Goal: Information Seeking & Learning: Learn about a topic

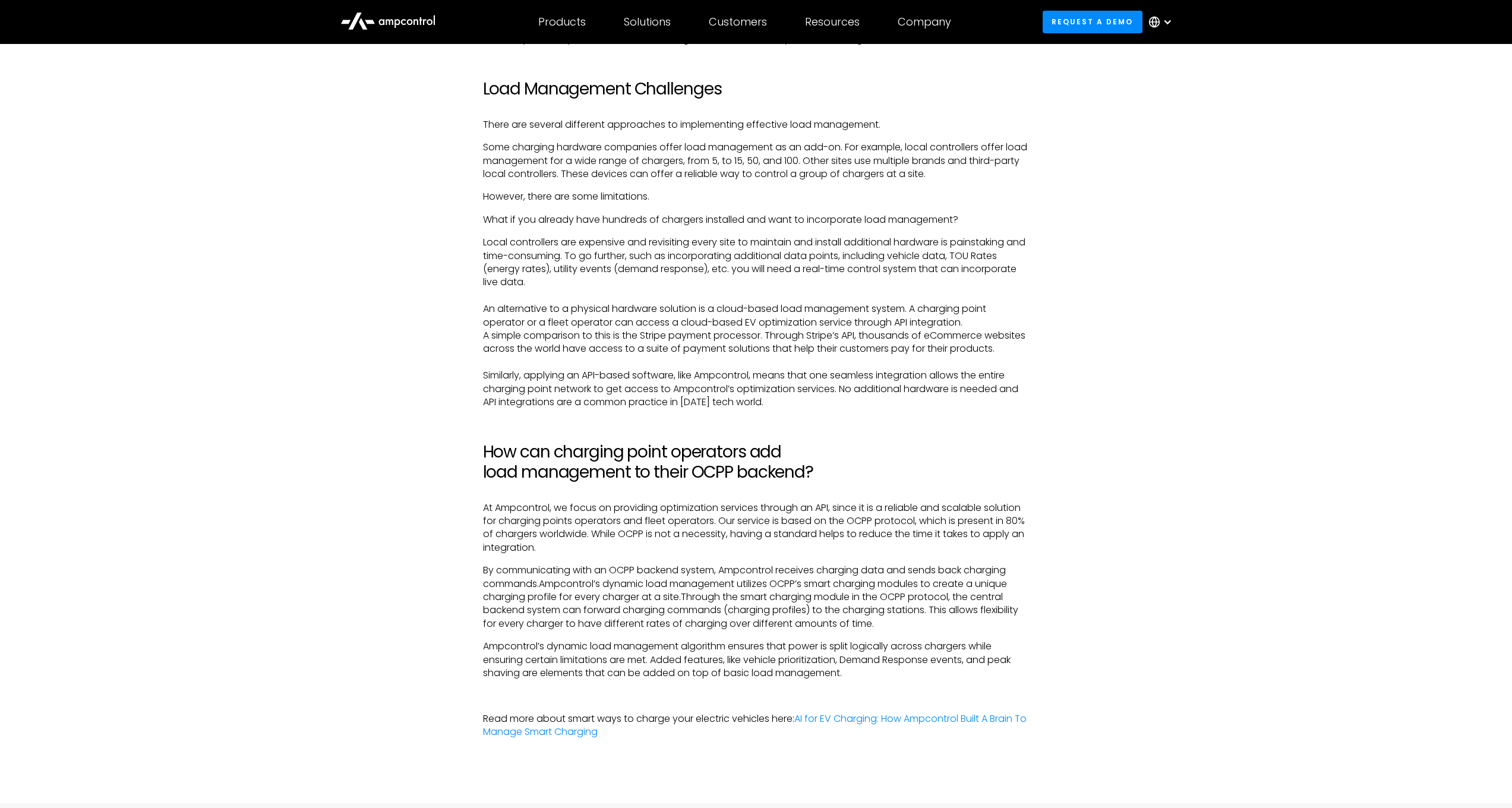
scroll to position [2583, 0]
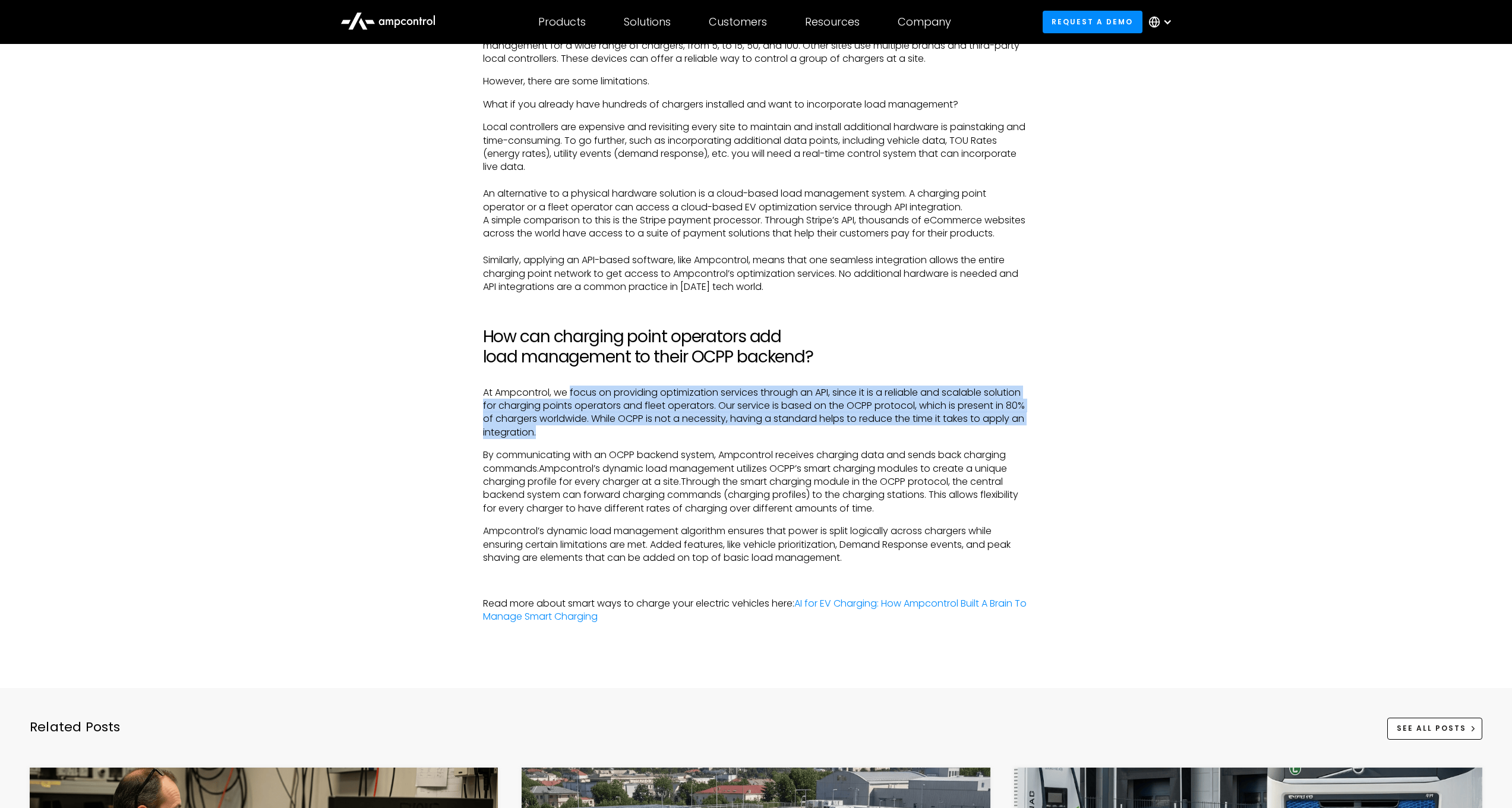
drag, startPoint x: 641, startPoint y: 385, endPoint x: 1035, endPoint y: 416, distance: 395.2
click at [949, 392] on p "At Ampcontrol, we focus on providing optimization services through an API, sinc…" at bounding box center [757, 413] width 547 height 54
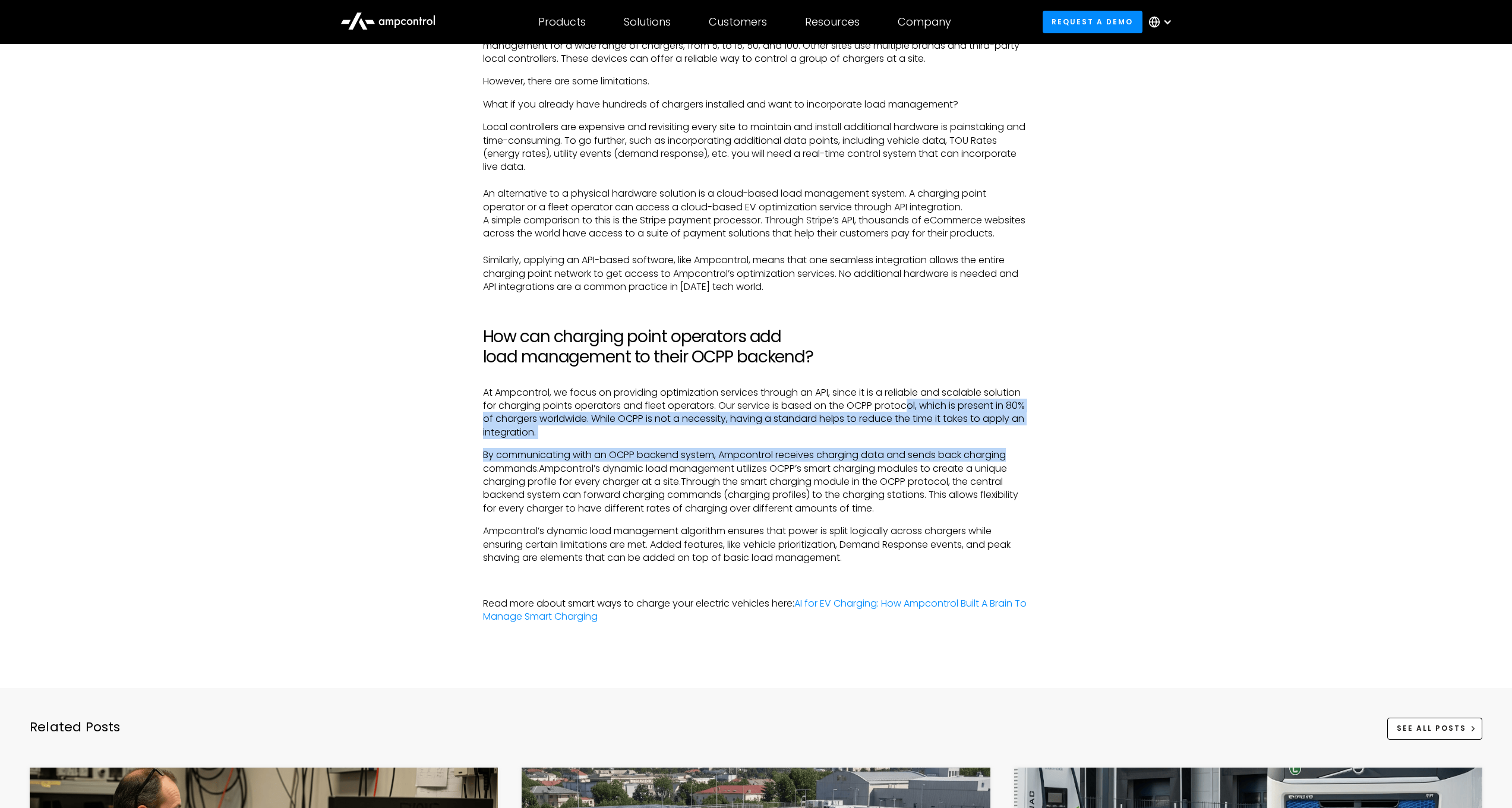
drag, startPoint x: 921, startPoint y: 390, endPoint x: 850, endPoint y: 486, distance: 119.4
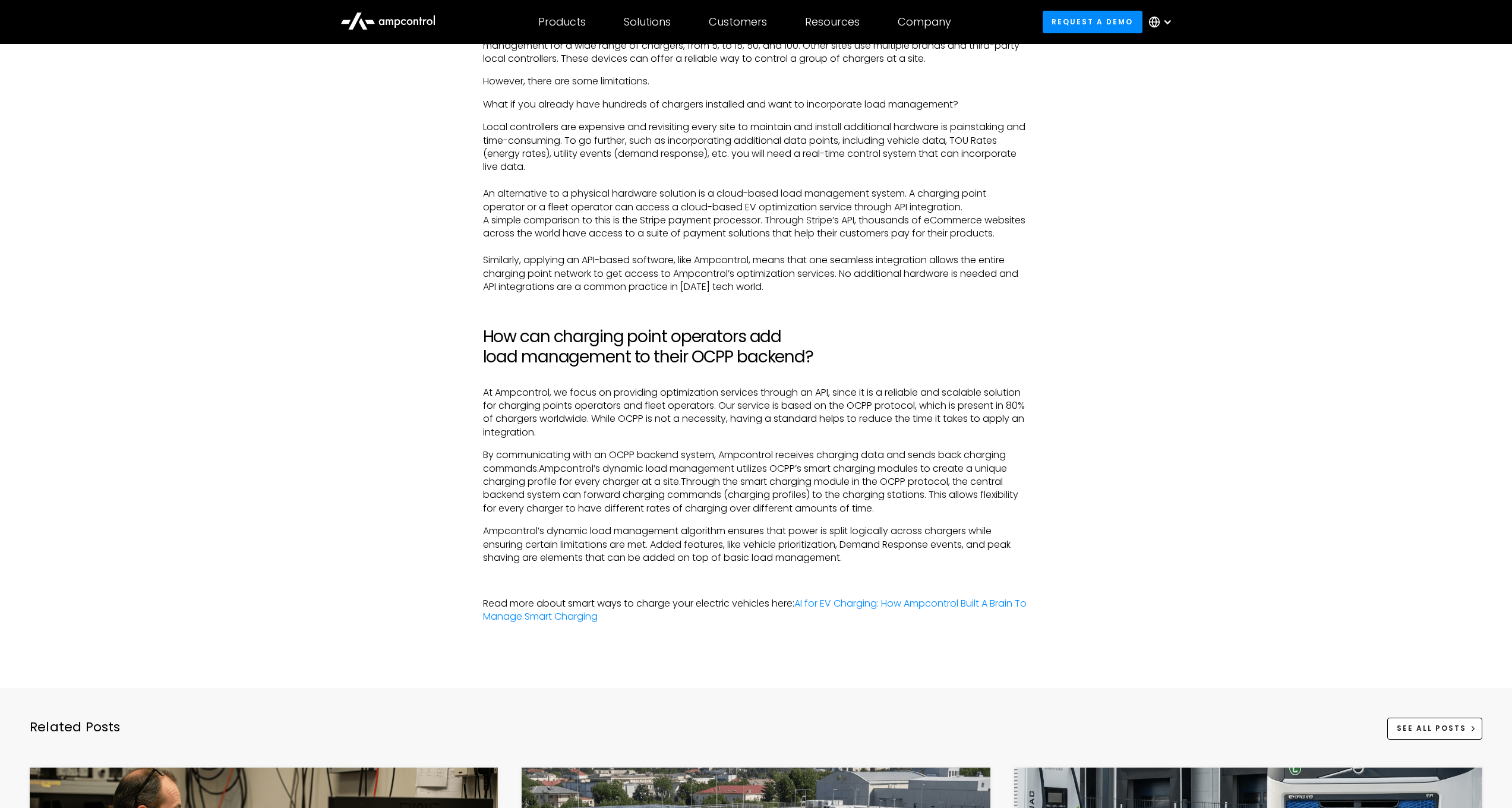
click at [697, 469] on p "By communicating with an OCPP backend system, Ampcontrol receives charging data…" at bounding box center [757, 482] width 547 height 67
drag, startPoint x: 602, startPoint y: 438, endPoint x: 1026, endPoint y: 455, distance: 424.3
click at [1026, 455] on p "By communicating with an OCPP backend system, Ampcontrol receives charging data…" at bounding box center [757, 482] width 547 height 67
click at [902, 459] on p "By communicating with an OCPP backend system, Ampcontrol receives charging data…" at bounding box center [757, 482] width 547 height 67
drag, startPoint x: 514, startPoint y: 457, endPoint x: 734, endPoint y: 453, distance: 220.0
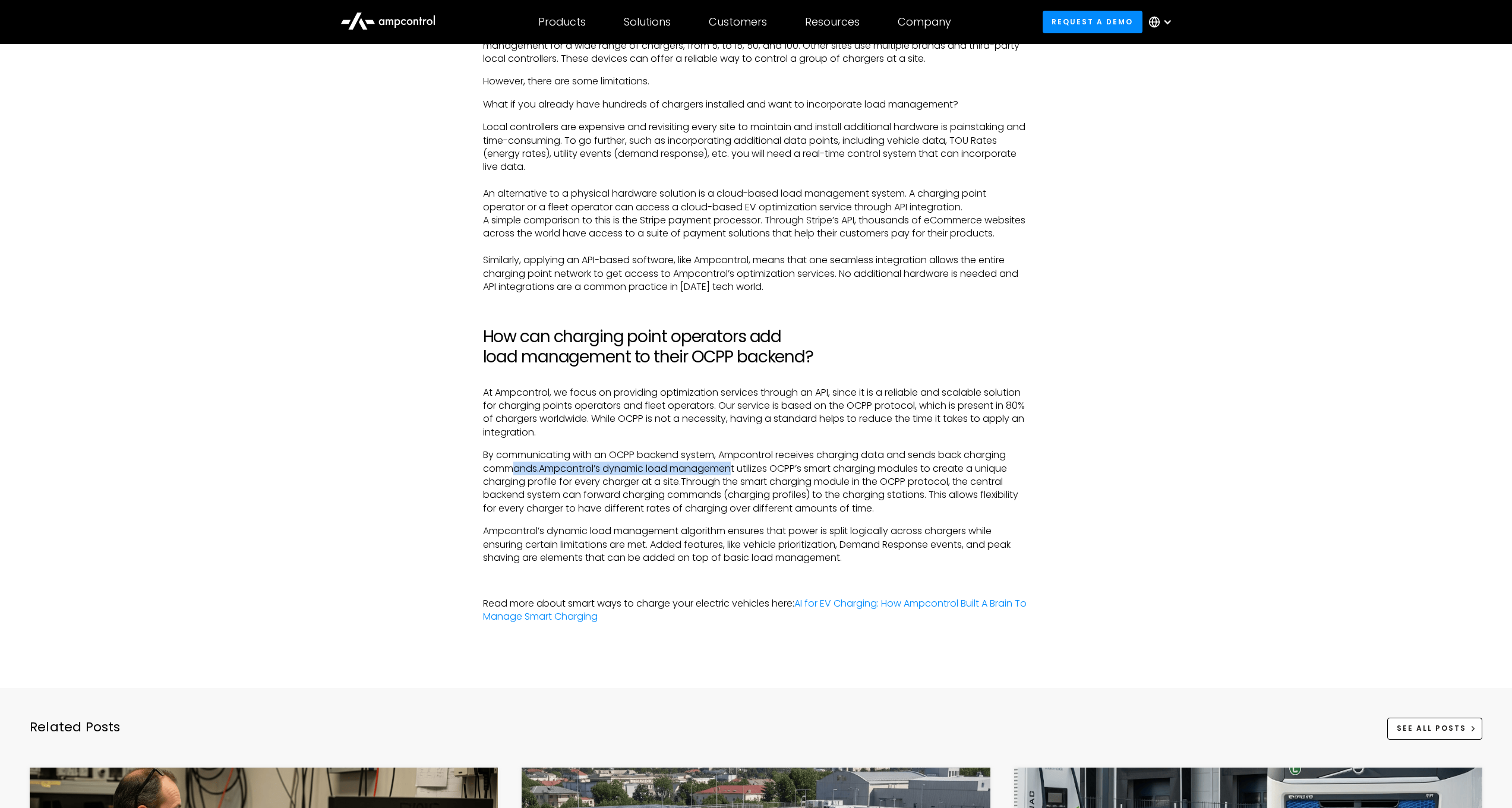
click at [734, 453] on p "By communicating with an OCPP backend system, Ampcontrol receives charging data…" at bounding box center [757, 482] width 547 height 67
click at [588, 449] on p "By communicating with an OCPP backend system, Ampcontrol receives charging data…" at bounding box center [757, 482] width 547 height 67
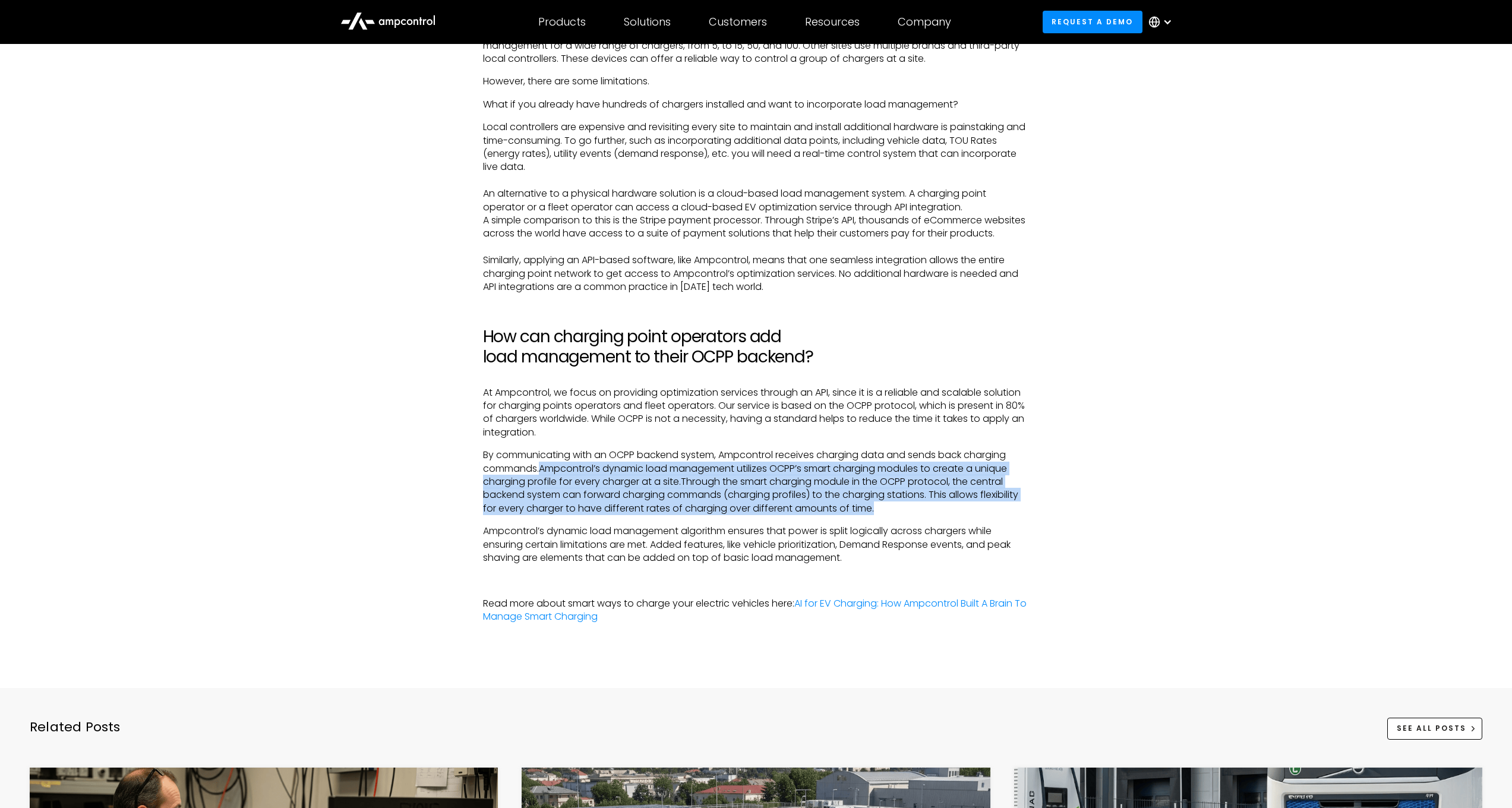
drag, startPoint x: 541, startPoint y: 457, endPoint x: 1026, endPoint y: 495, distance: 486.5
click at [1026, 495] on p "By communicating with an OCPP backend system, Ampcontrol receives charging data…" at bounding box center [757, 482] width 547 height 67
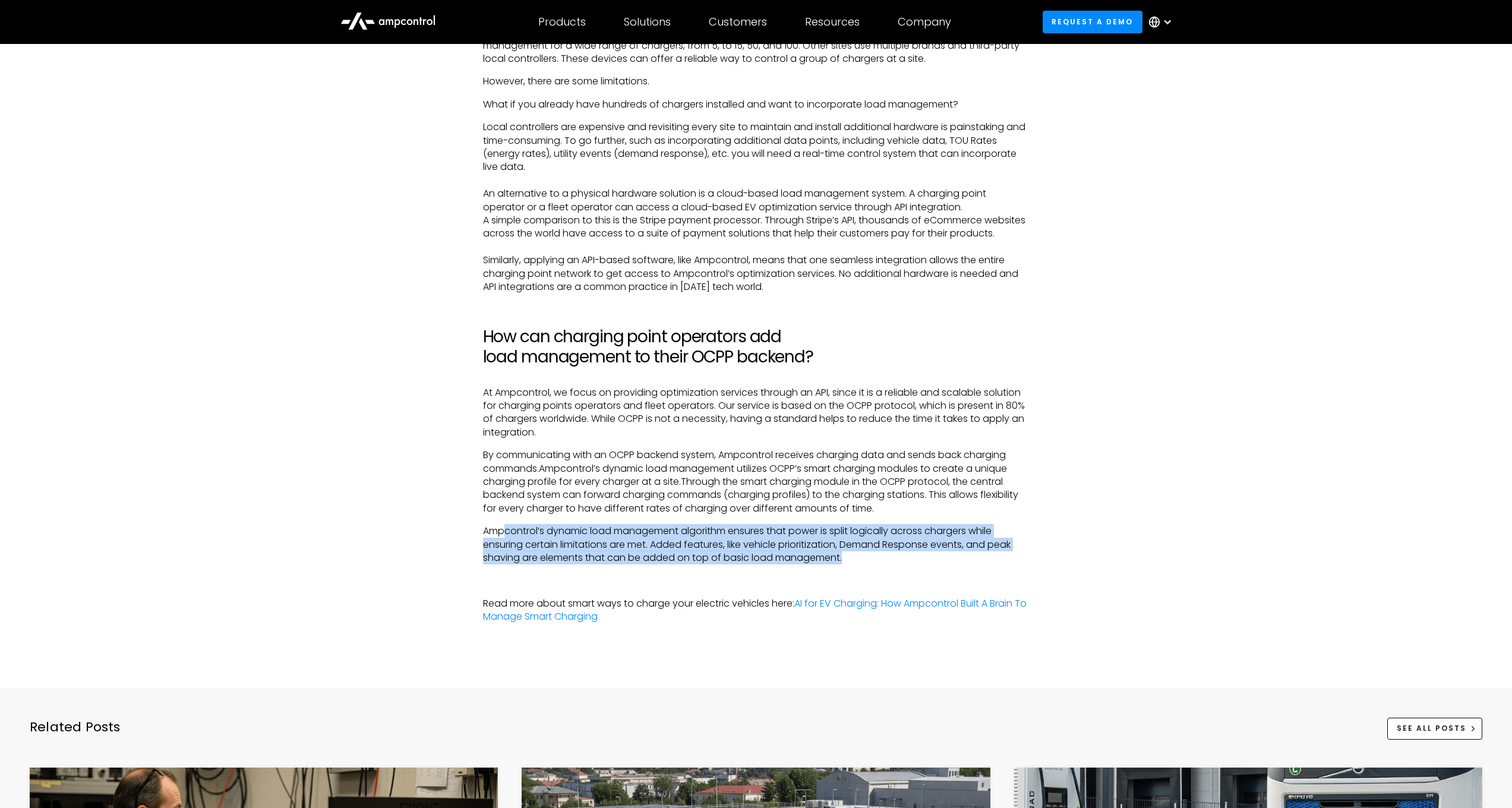
drag, startPoint x: 505, startPoint y: 519, endPoint x: 1026, endPoint y: 540, distance: 521.4
click at [1026, 540] on p "Ampcontrol’s dynamic load management algorithm ensures that power is split logi…" at bounding box center [757, 544] width 547 height 40
click at [978, 542] on p "Ampcontrol’s dynamic load management algorithm ensures that power is split logi…" at bounding box center [757, 544] width 547 height 40
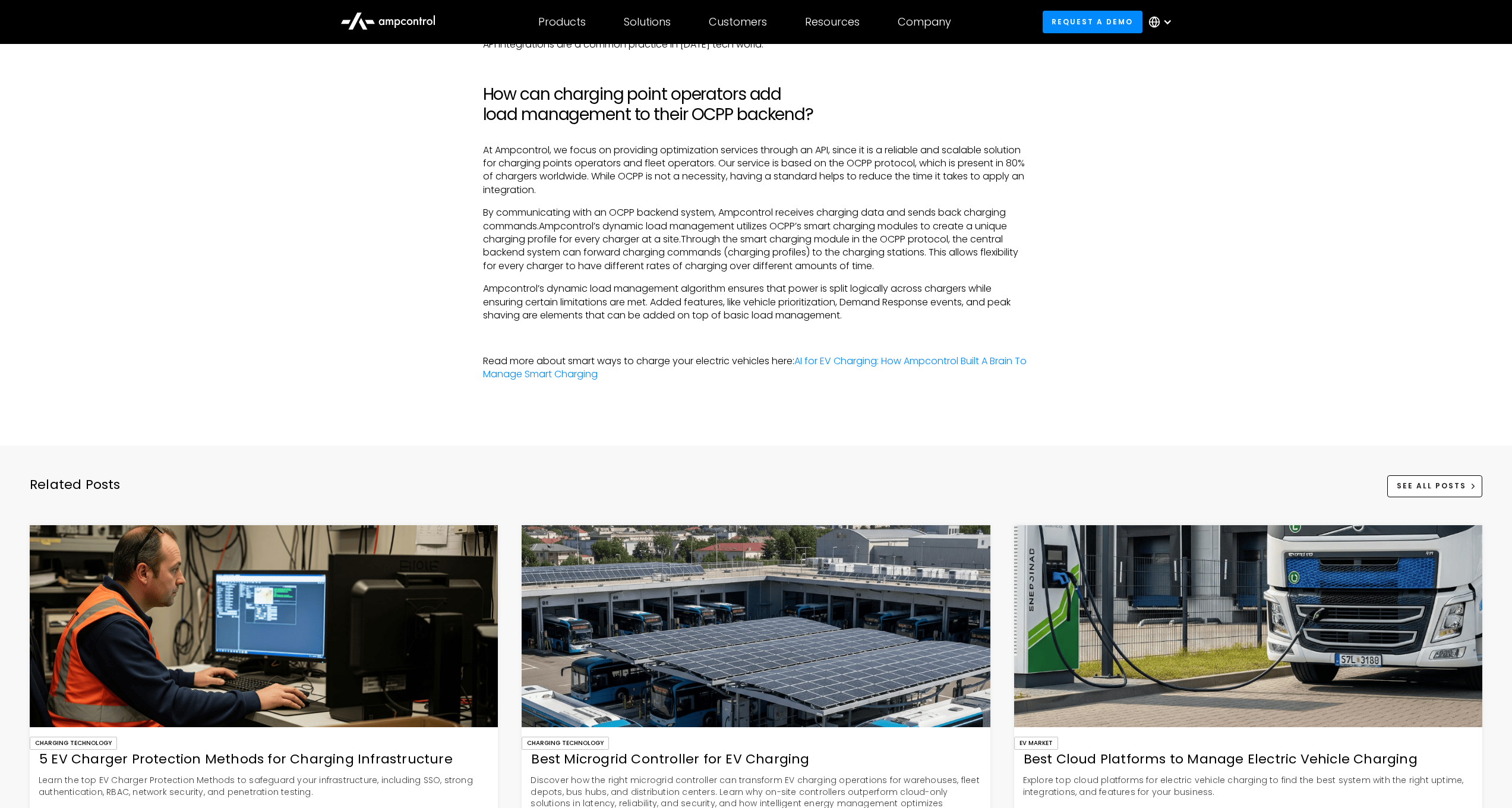
scroll to position [3296, 0]
